Goal: Navigation & Orientation: Find specific page/section

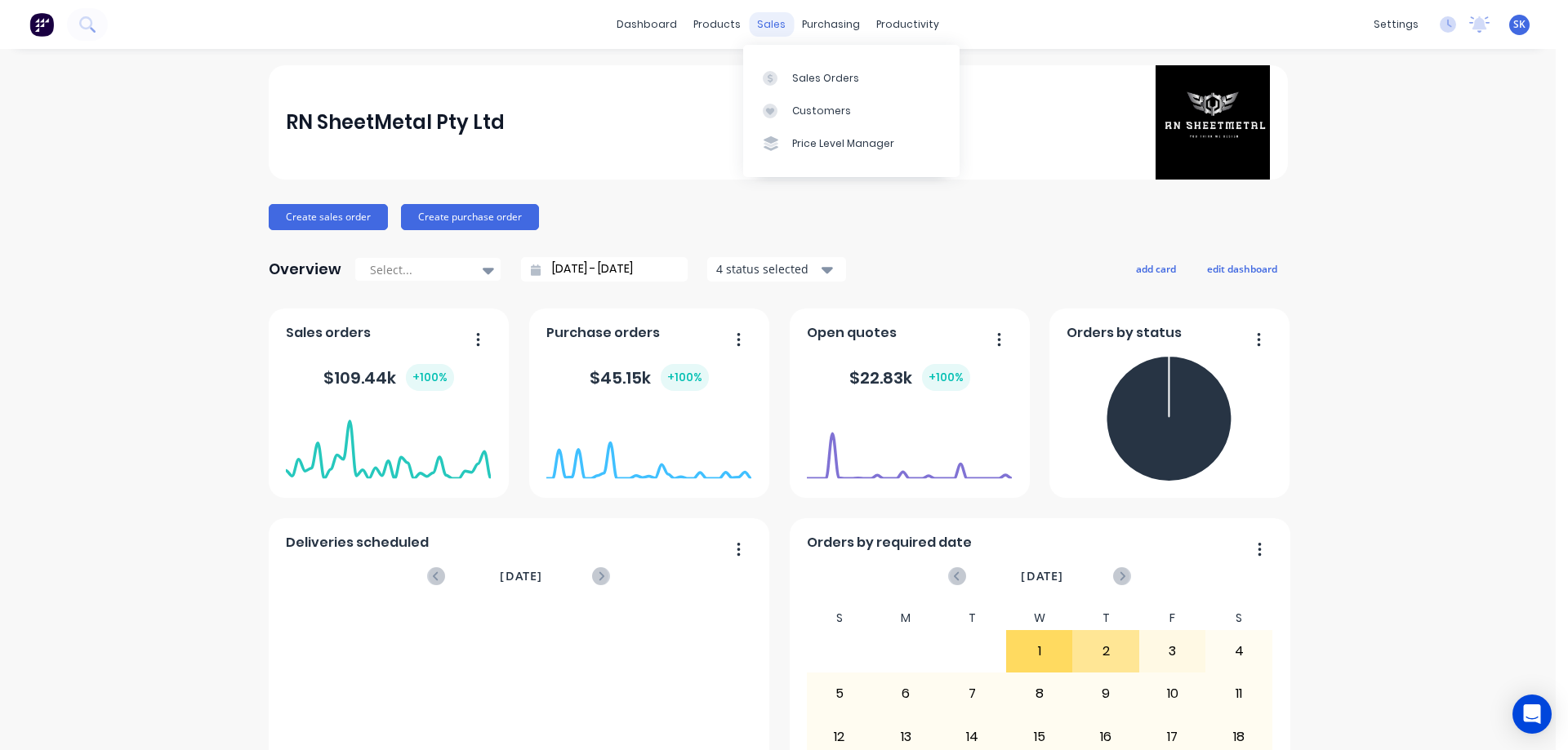
click at [770, 21] on div "sales" at bounding box center [771, 24] width 45 height 24
click at [795, 79] on div "Sales Orders" at bounding box center [825, 78] width 67 height 15
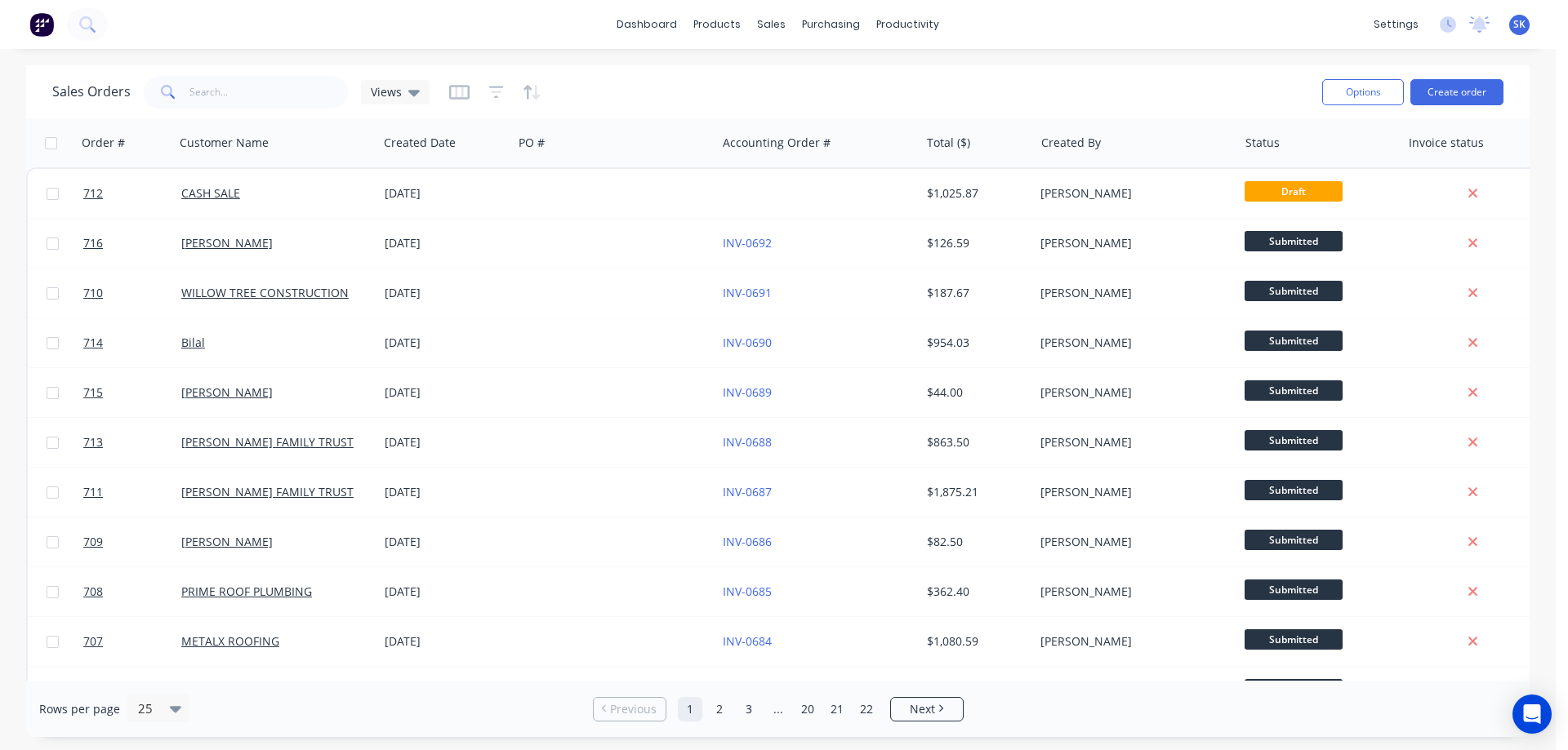
click at [29, 30] on button at bounding box center [41, 24] width 34 height 33
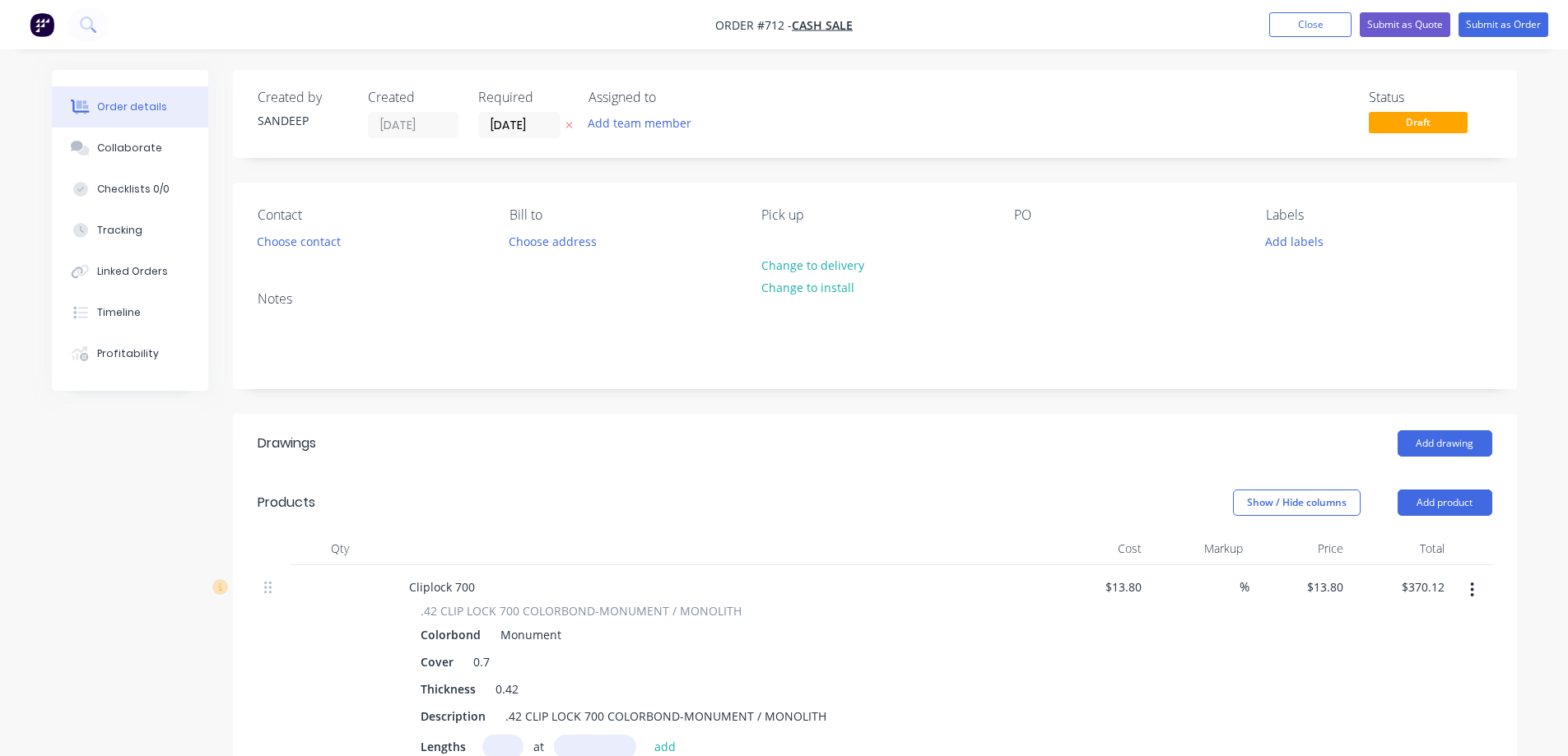
click at [36, 30] on img "button" at bounding box center [42, 24] width 25 height 24
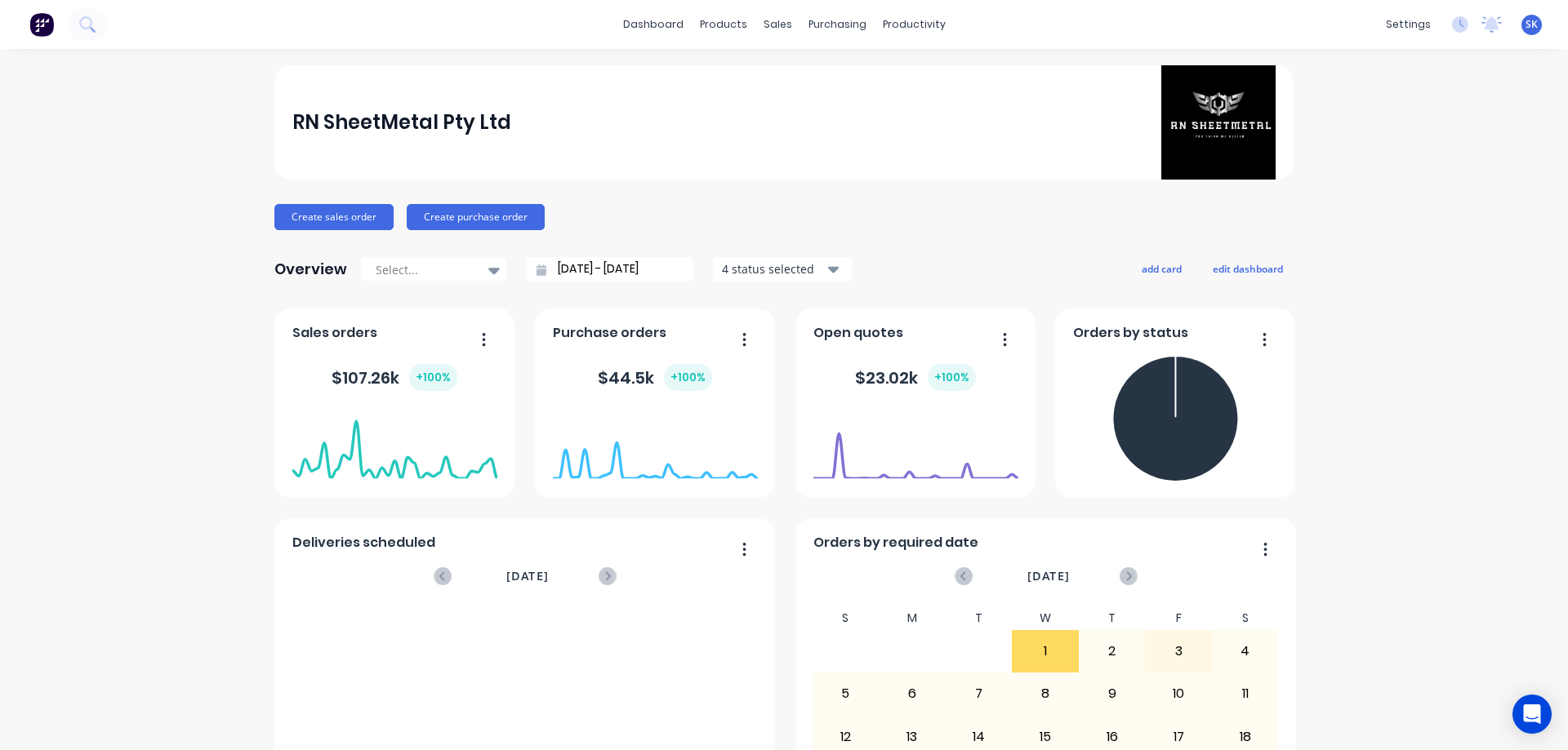
click at [48, 23] on img at bounding box center [42, 24] width 24 height 24
